Goal: Navigation & Orientation: Find specific page/section

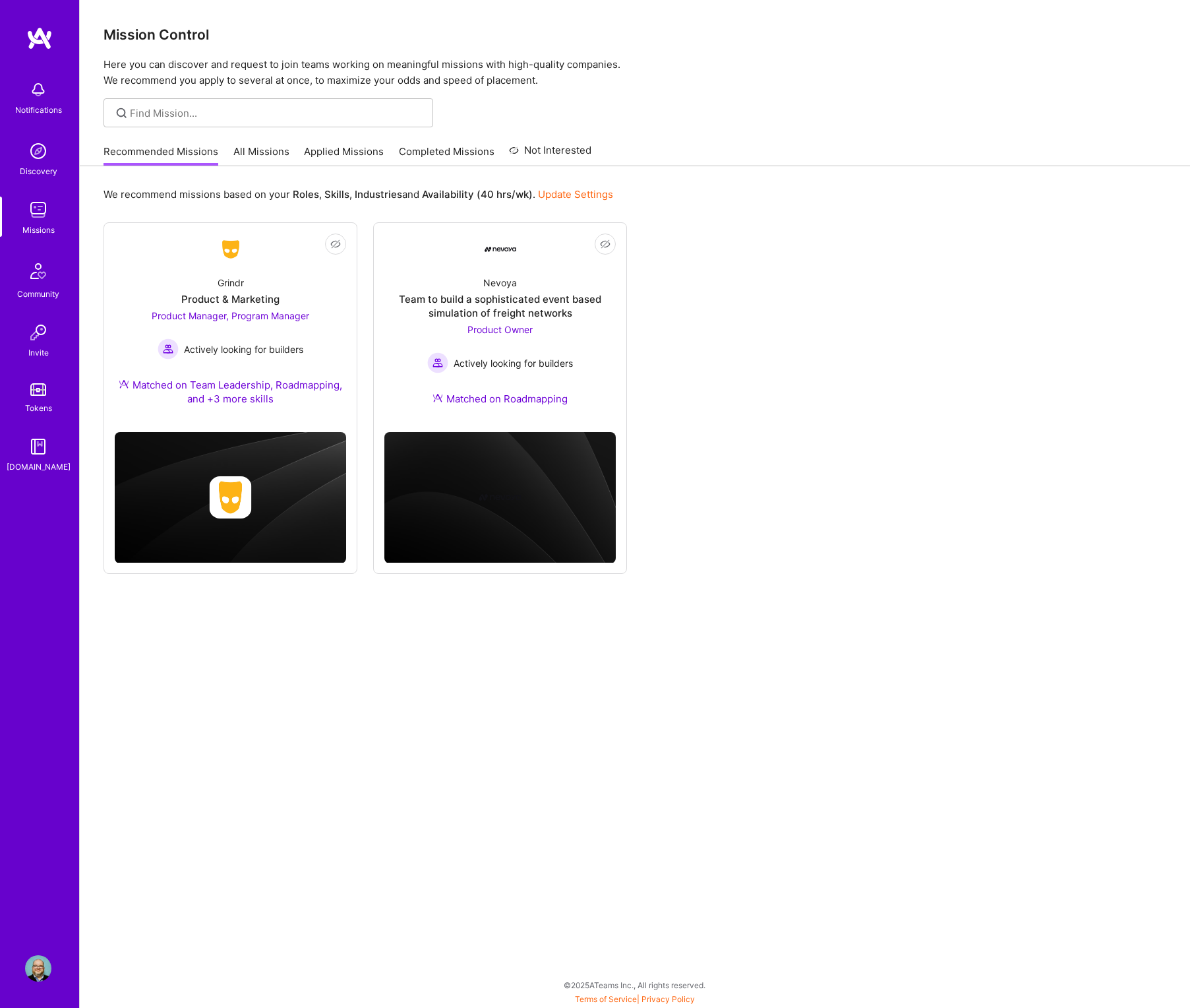
click at [42, 971] on img at bounding box center [39, 968] width 26 height 26
